Goal: Task Accomplishment & Management: Use online tool/utility

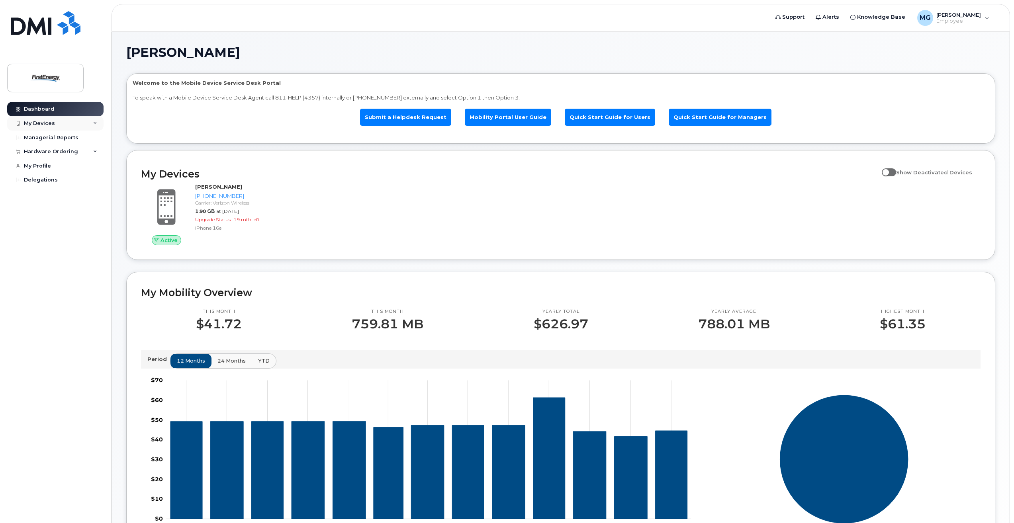
click at [94, 123] on icon at bounding box center [95, 123] width 4 height 4
click at [95, 123] on icon at bounding box center [95, 123] width 4 height 4
click at [66, 134] on link "Managerial Reports" at bounding box center [55, 138] width 96 height 14
click at [59, 138] on div "Managerial Reports" at bounding box center [51, 138] width 55 height 6
click at [989, 21] on div "MG [PERSON_NAME] Employee" at bounding box center [953, 18] width 83 height 16
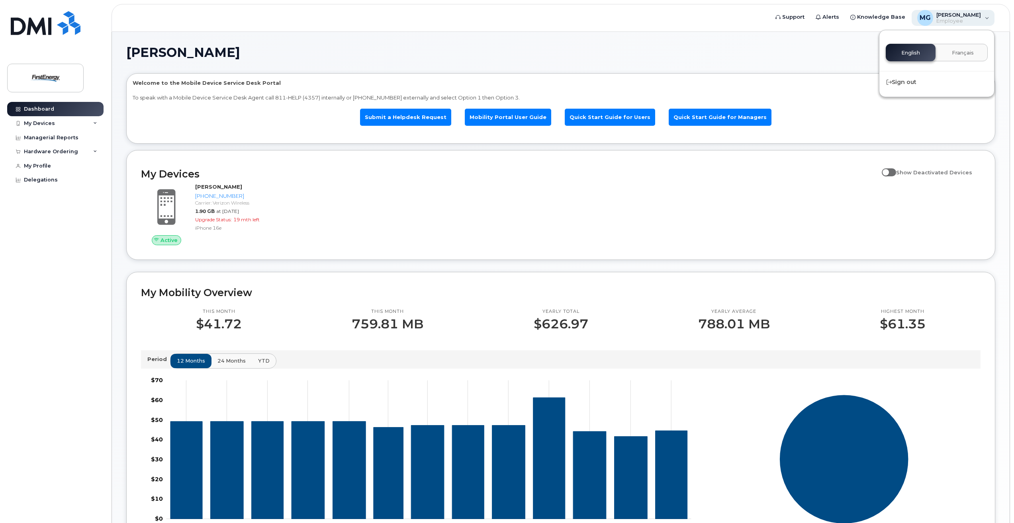
click at [987, 20] on div "MG [PERSON_NAME] Employee" at bounding box center [953, 18] width 83 height 16
click at [42, 180] on div "Delegations" at bounding box center [41, 180] width 34 height 6
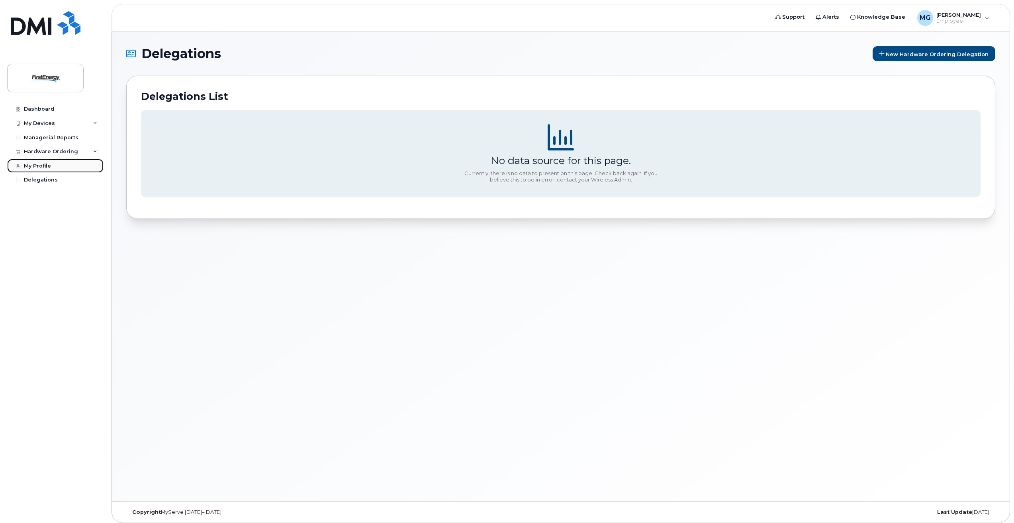
click at [42, 163] on div "My Profile" at bounding box center [37, 166] width 27 height 6
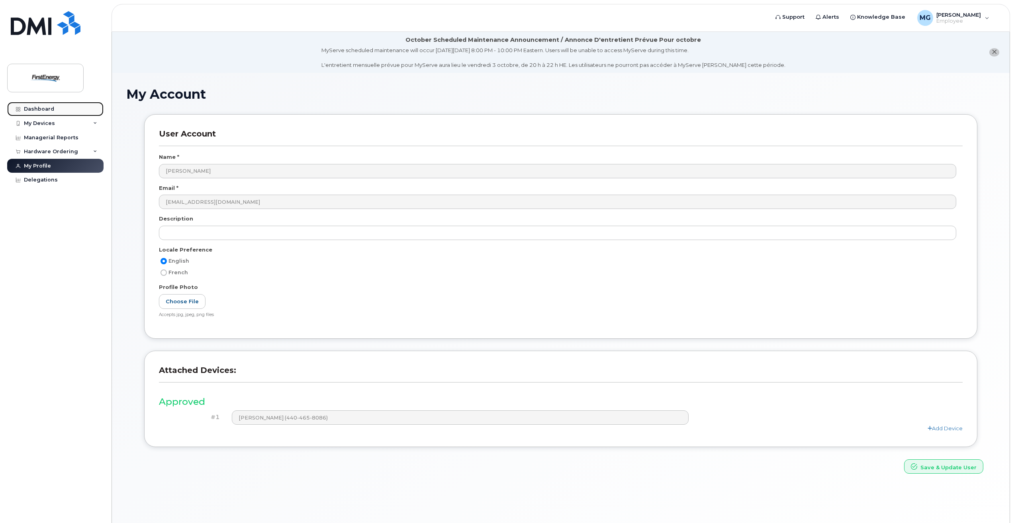
click at [53, 110] on link "Dashboard" at bounding box center [55, 109] width 96 height 14
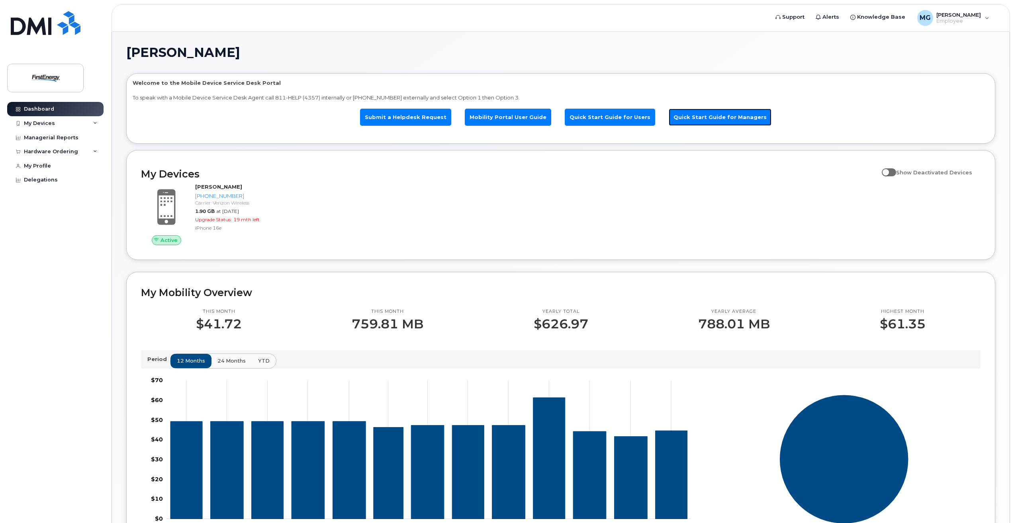
click at [700, 113] on link "Quick Start Guide for Managers" at bounding box center [720, 117] width 103 height 17
click at [56, 127] on div "My Devices" at bounding box center [55, 123] width 96 height 14
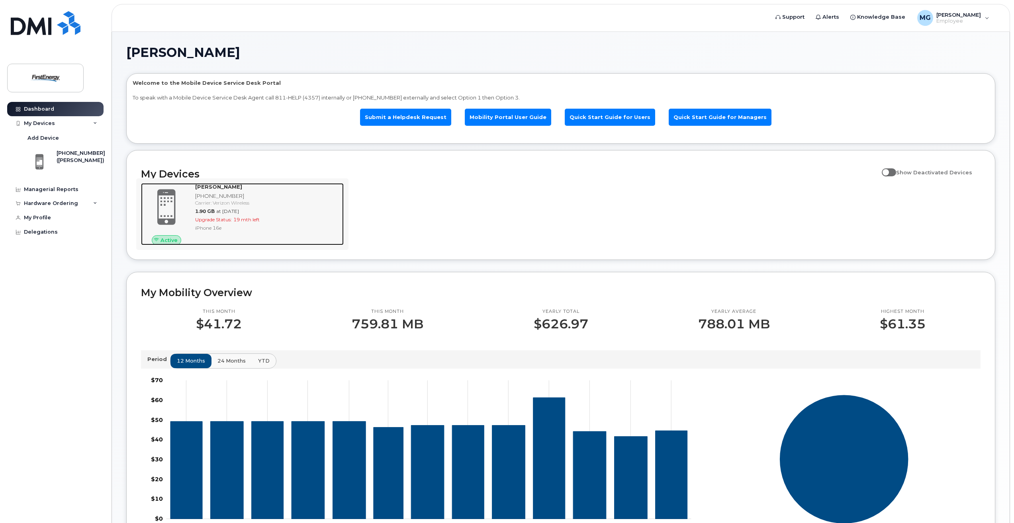
click at [221, 194] on div "[PHONE_NUMBER]" at bounding box center [267, 196] width 145 height 8
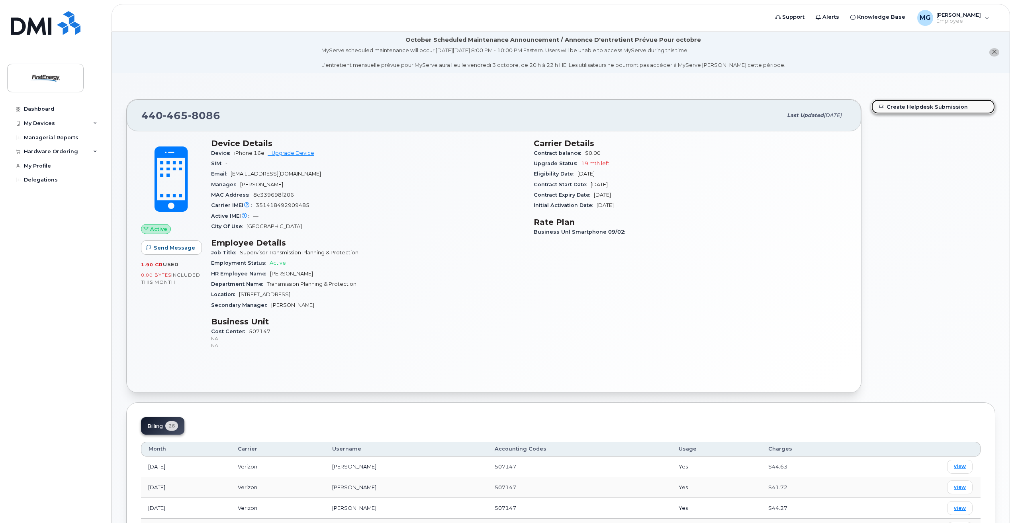
click at [914, 105] on link "Create Helpdesk Submission" at bounding box center [932, 107] width 123 height 14
